Goal: Transaction & Acquisition: Purchase product/service

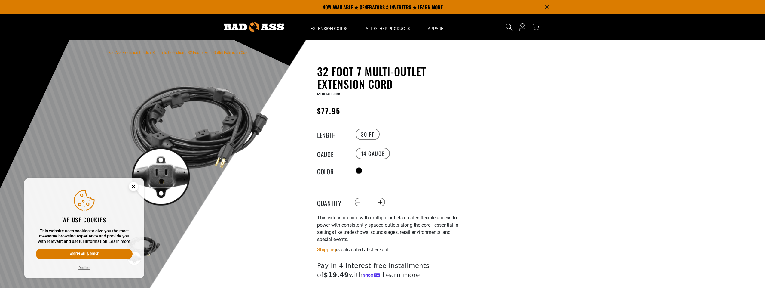
click at [133, 186] on icon "Cookie Consent" at bounding box center [133, 186] width 2 height 2
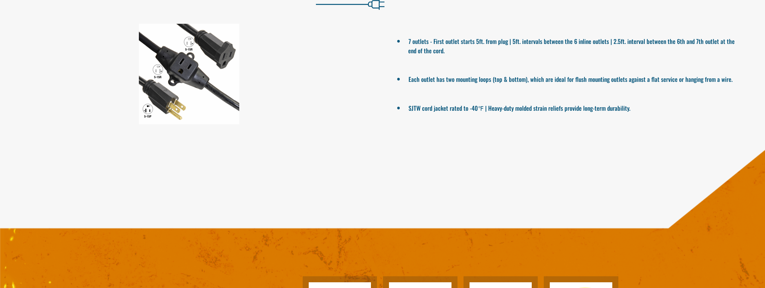
scroll to position [541, 0]
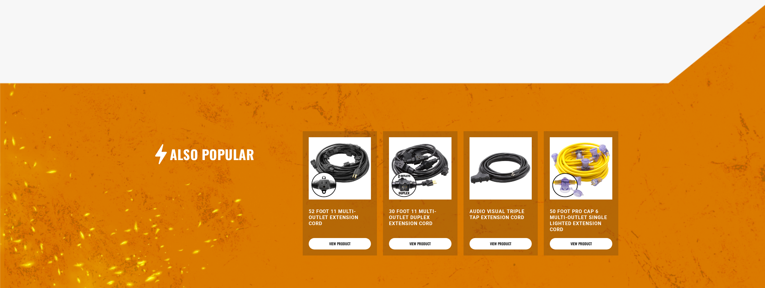
click at [433, 170] on img at bounding box center [420, 168] width 63 height 63
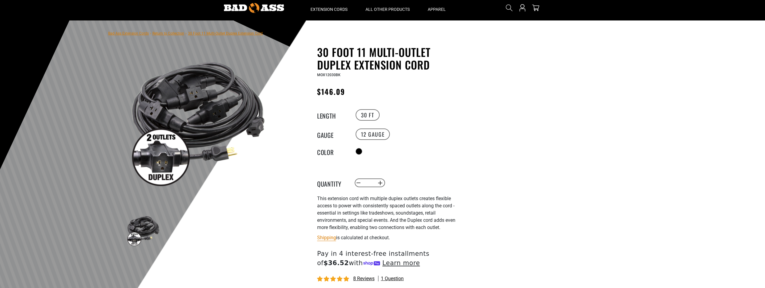
scroll to position [30, 0]
